Goal: Check status: Check status

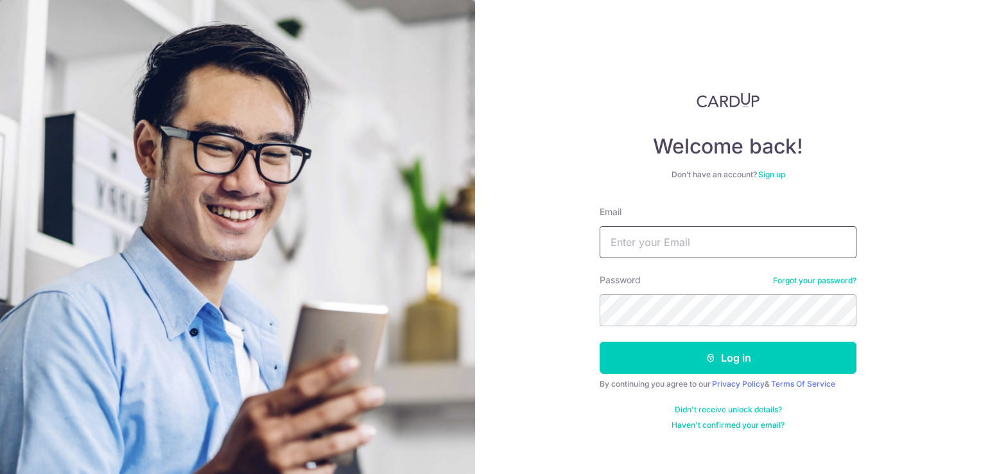
type input "[EMAIL_ADDRESS][DOMAIN_NAME]"
click at [740, 348] on button "Log in" at bounding box center [728, 358] width 257 height 32
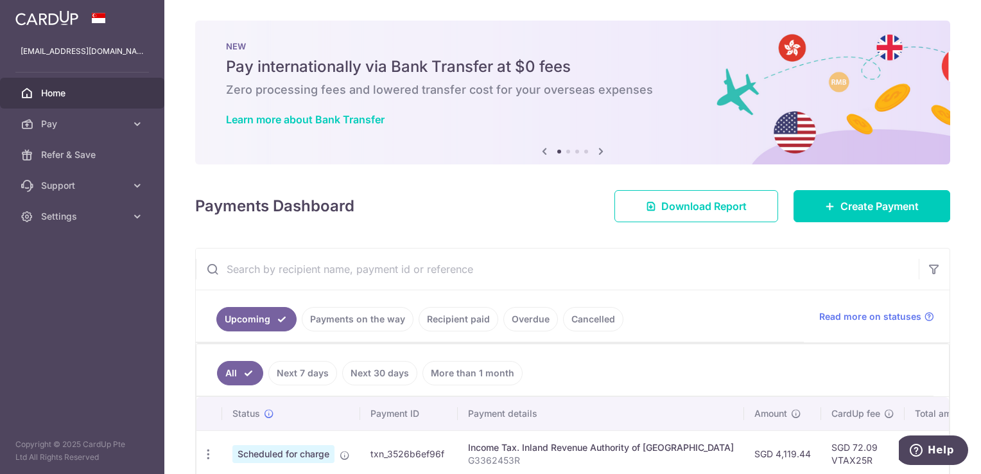
click at [363, 325] on link "Payments on the way" at bounding box center [358, 319] width 112 height 24
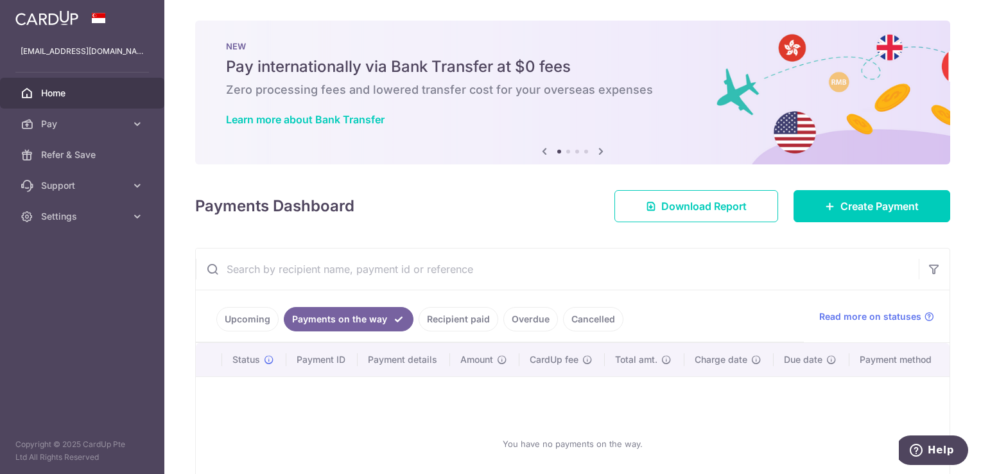
click at [441, 317] on link "Recipient paid" at bounding box center [459, 319] width 80 height 24
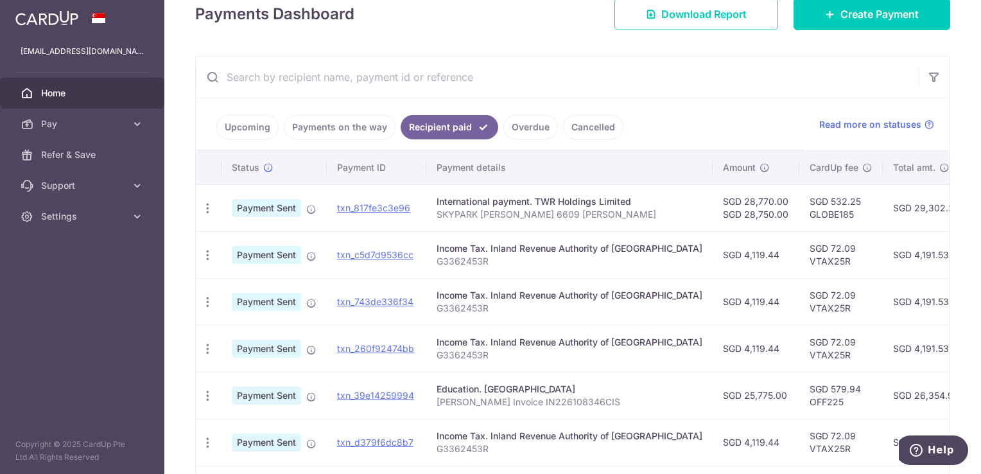
scroll to position [199, 0]
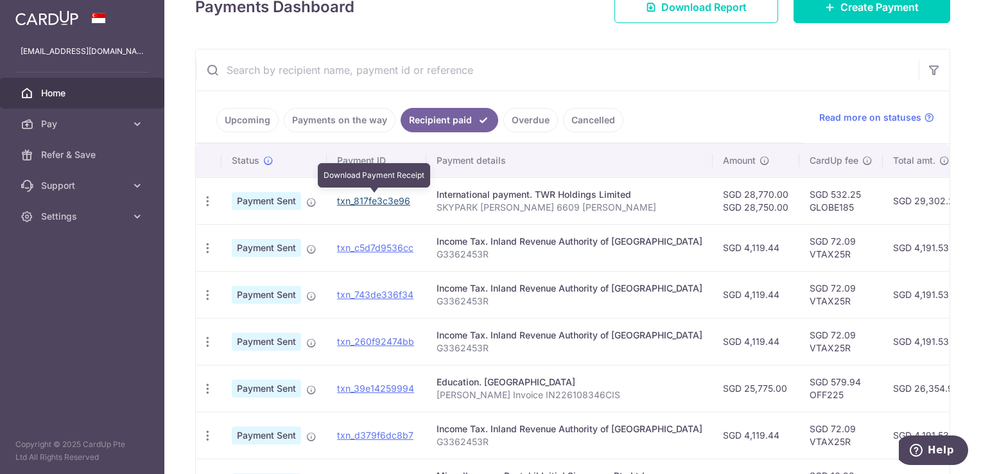
drag, startPoint x: 377, startPoint y: 200, endPoint x: 561, endPoint y: 60, distance: 231.1
click at [377, 200] on link "txn_817fe3c3e96" at bounding box center [373, 200] width 73 height 11
